Goal: Connect with others: Connect with others

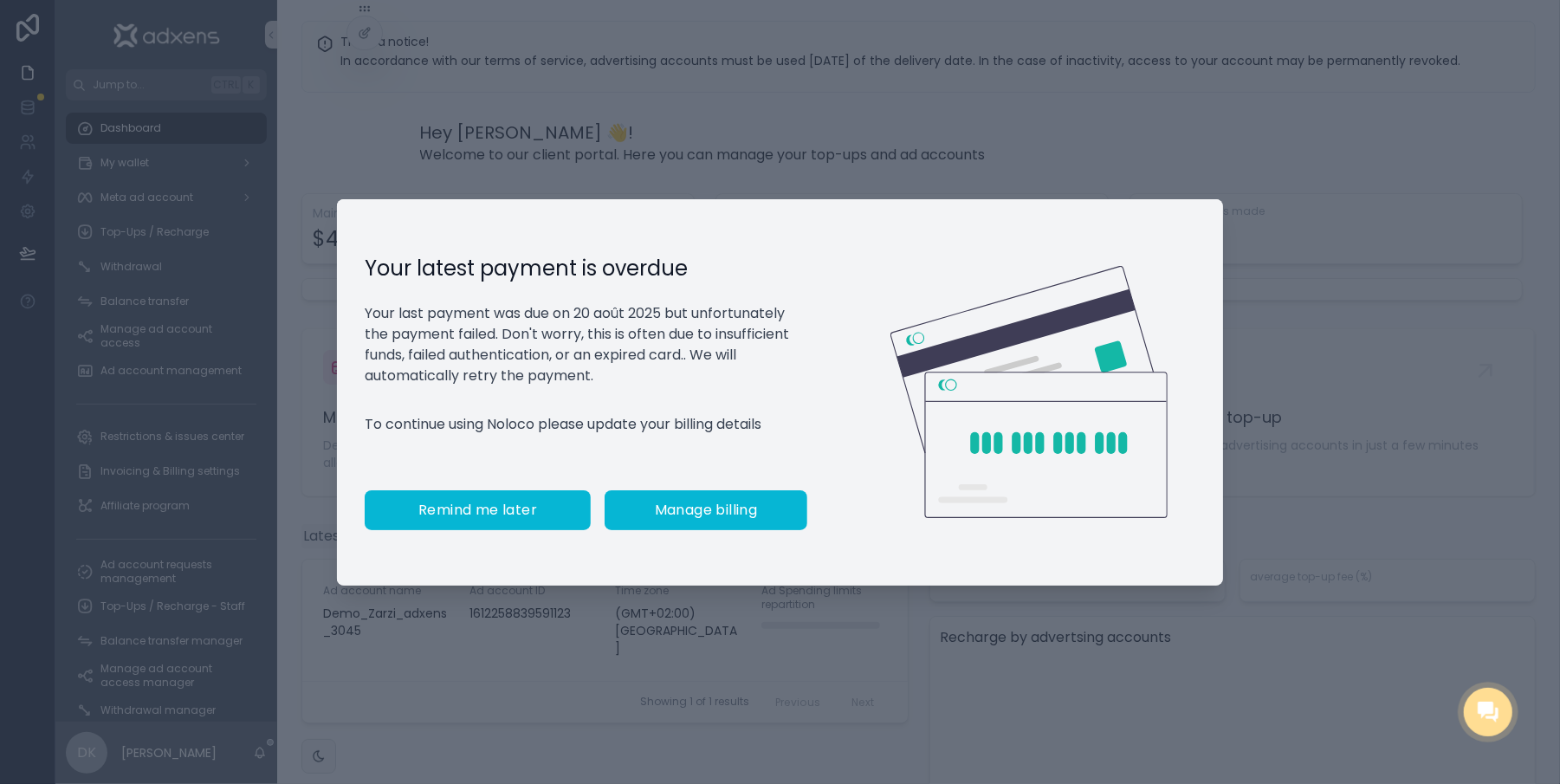
click at [463, 530] on button "Remind me later" at bounding box center [478, 510] width 226 height 39
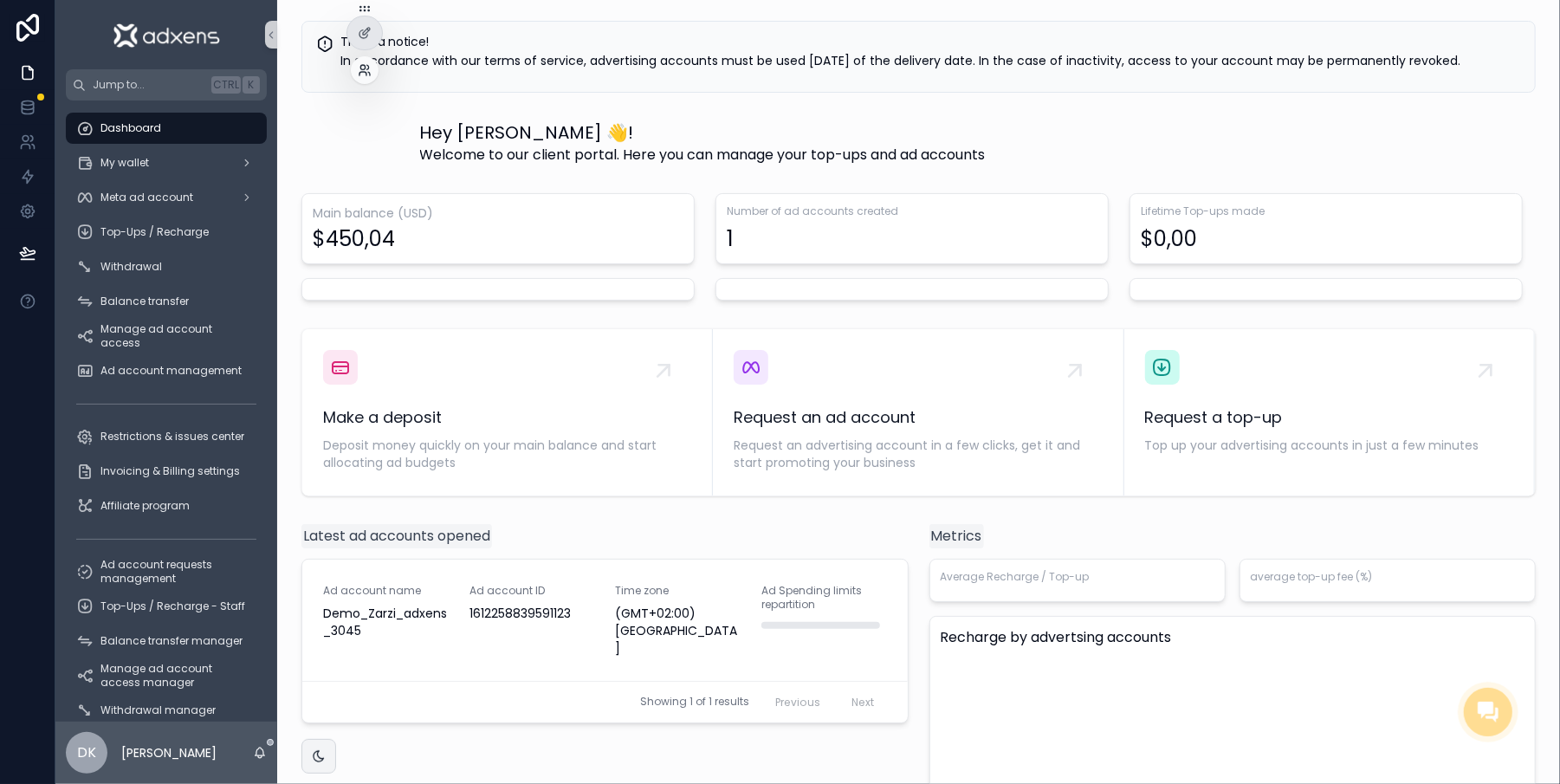
click at [365, 68] on icon at bounding box center [365, 70] width 14 height 14
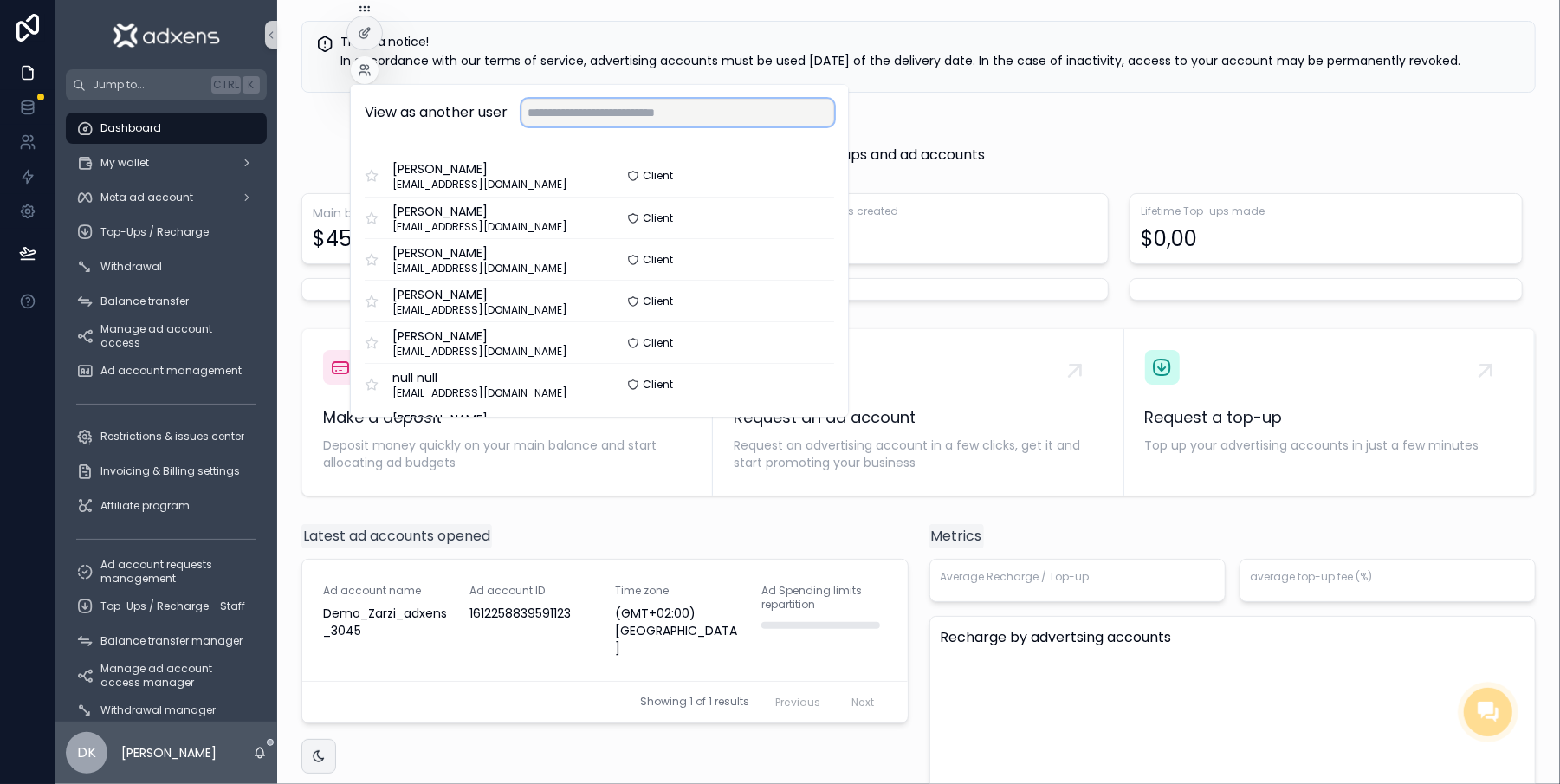
click at [603, 114] on input "text" at bounding box center [678, 112] width 313 height 28
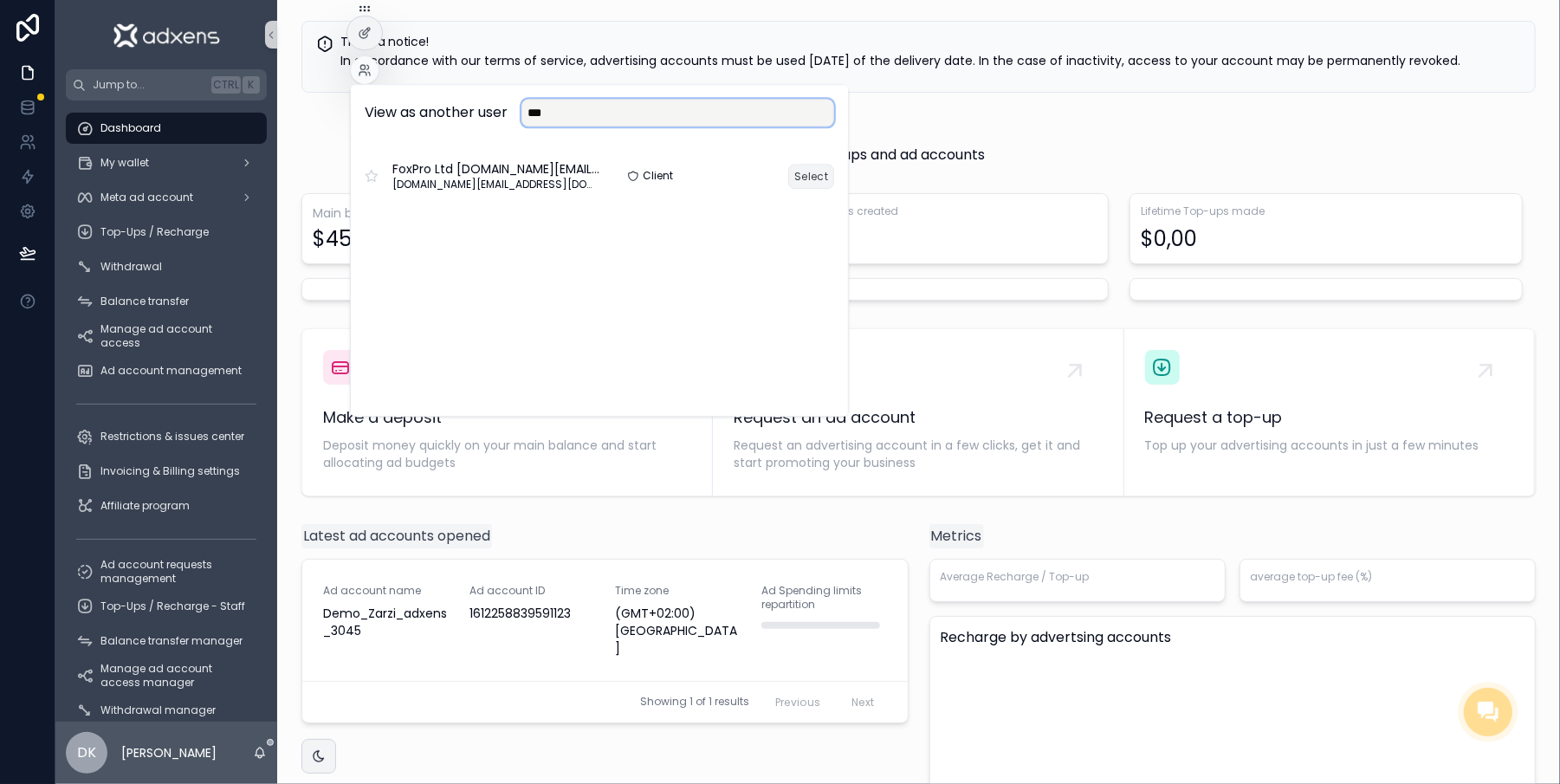
type input "***"
click at [805, 178] on button "Select" at bounding box center [811, 176] width 46 height 26
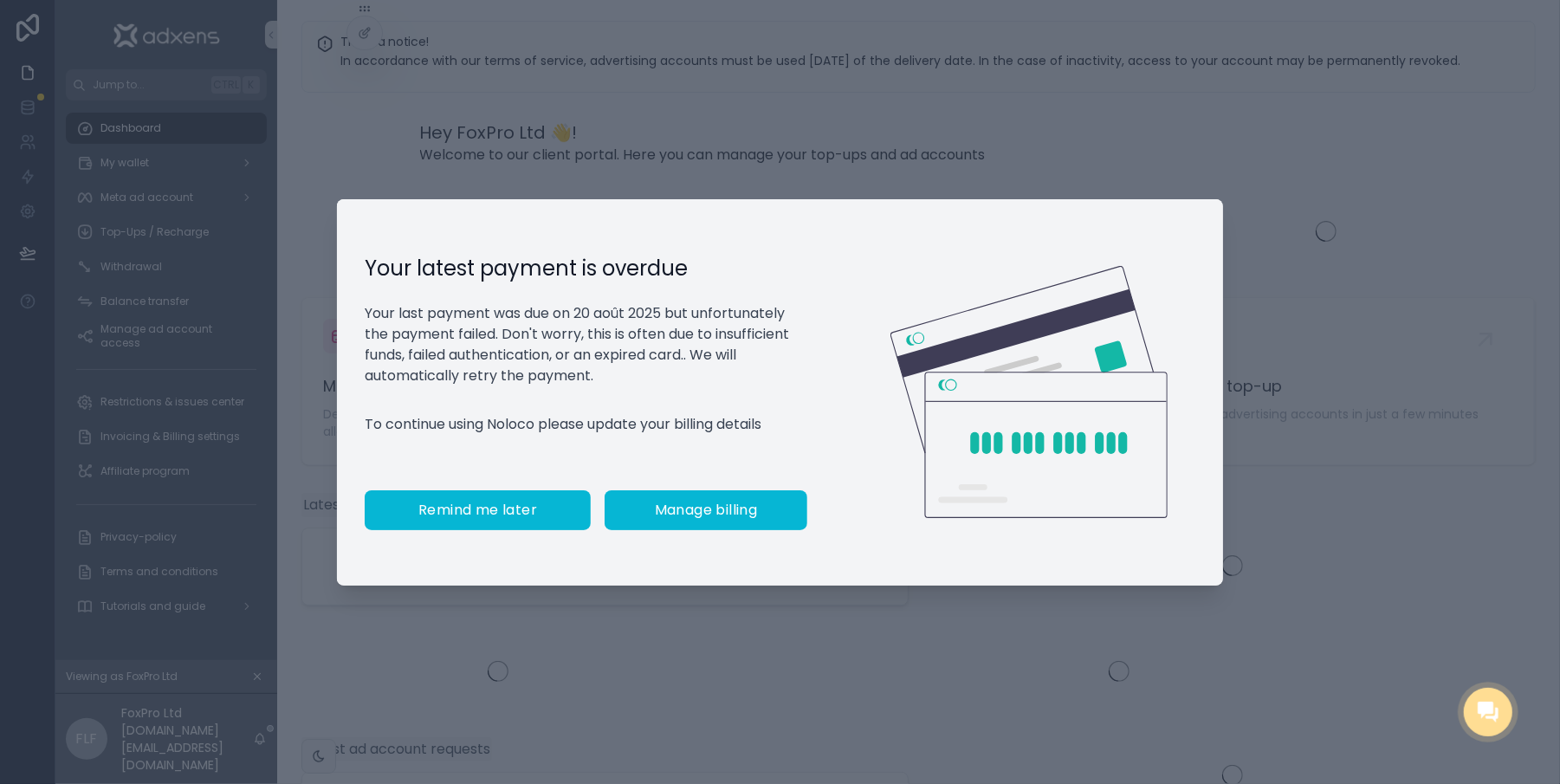
click at [444, 517] on span "Remind me later" at bounding box center [477, 511] width 119 height 18
